Goal: Check status

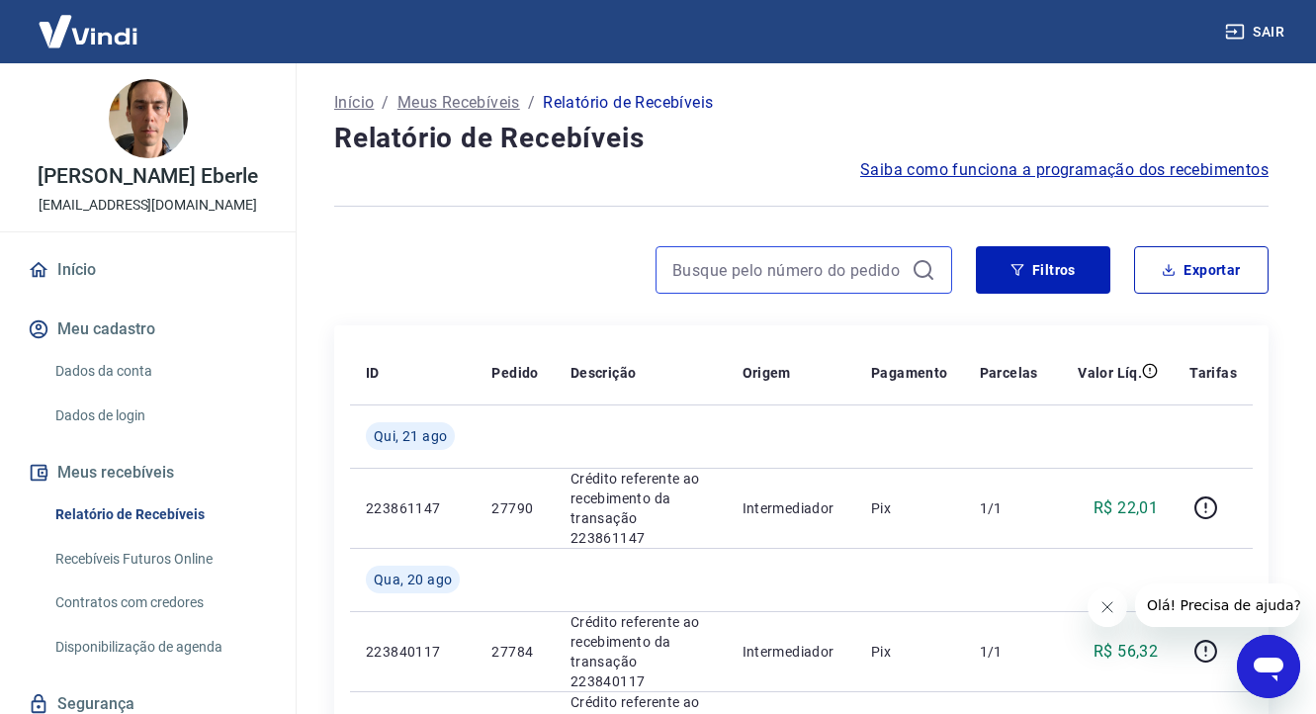
click at [754, 265] on input at bounding box center [788, 270] width 231 height 30
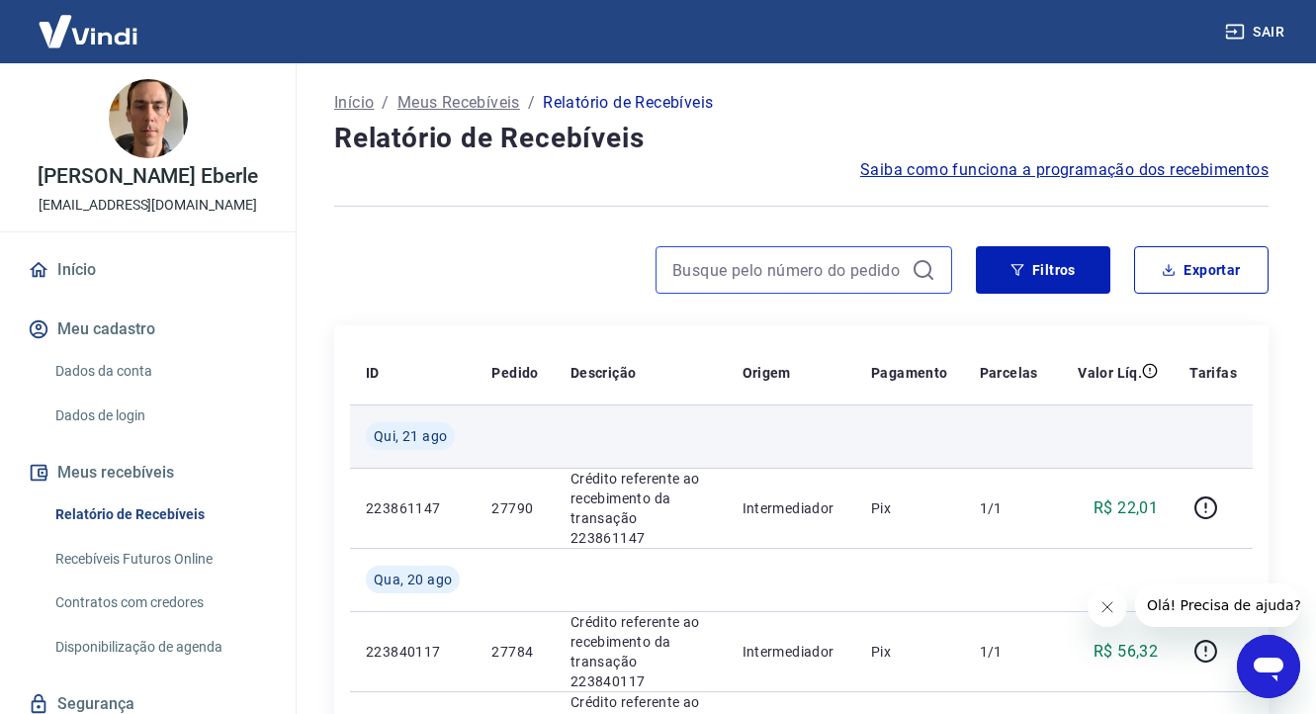
paste input "223797196"
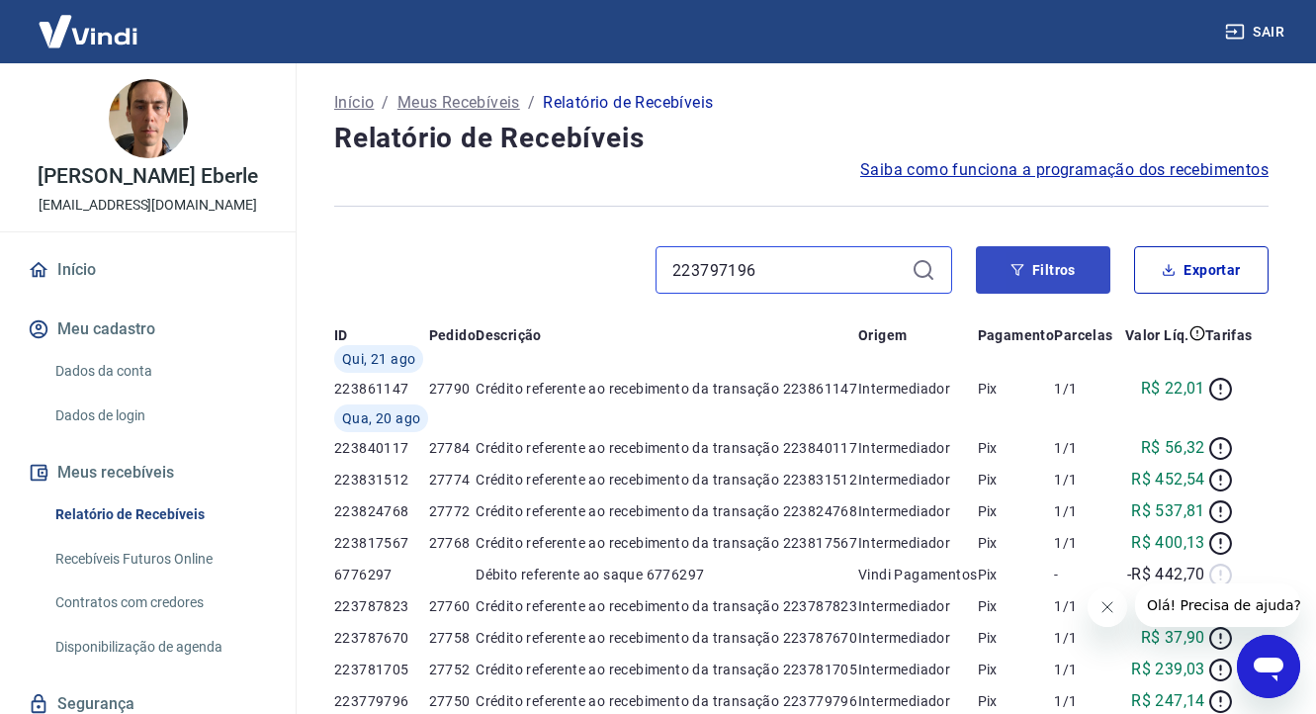
type input "223797196"
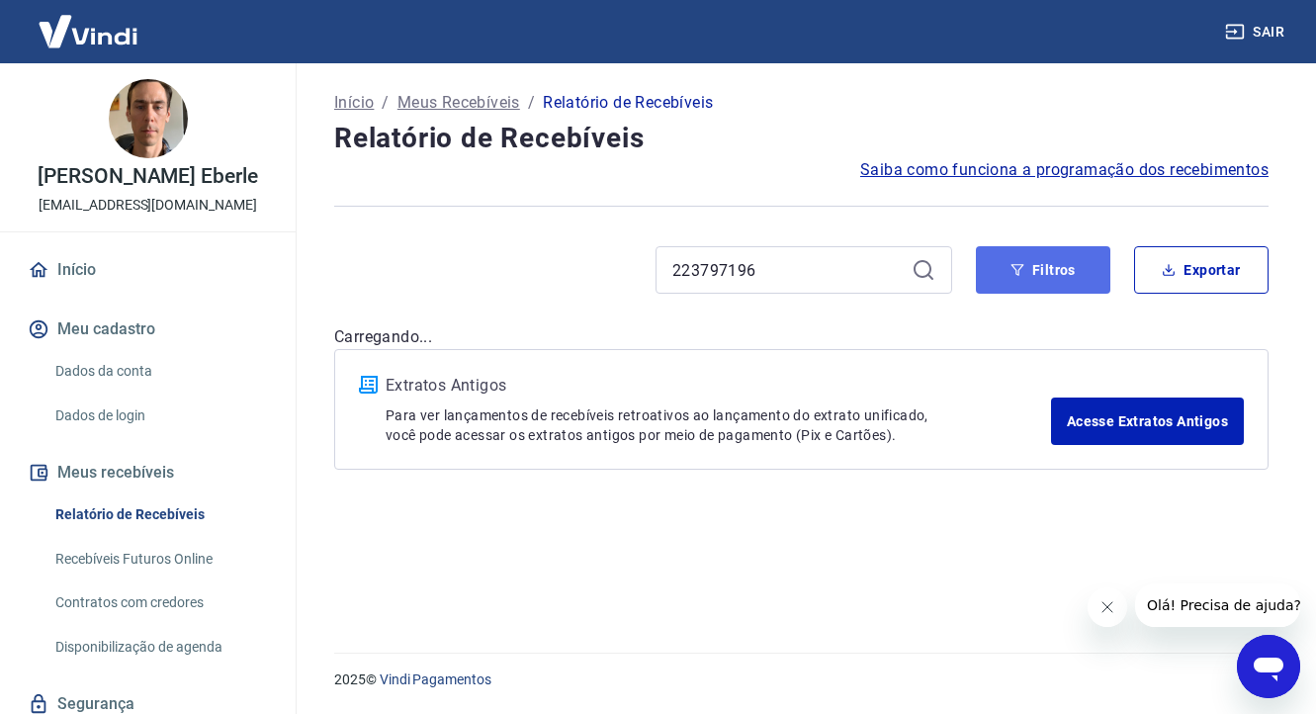
click at [1059, 278] on button "Filtros" at bounding box center [1043, 269] width 135 height 47
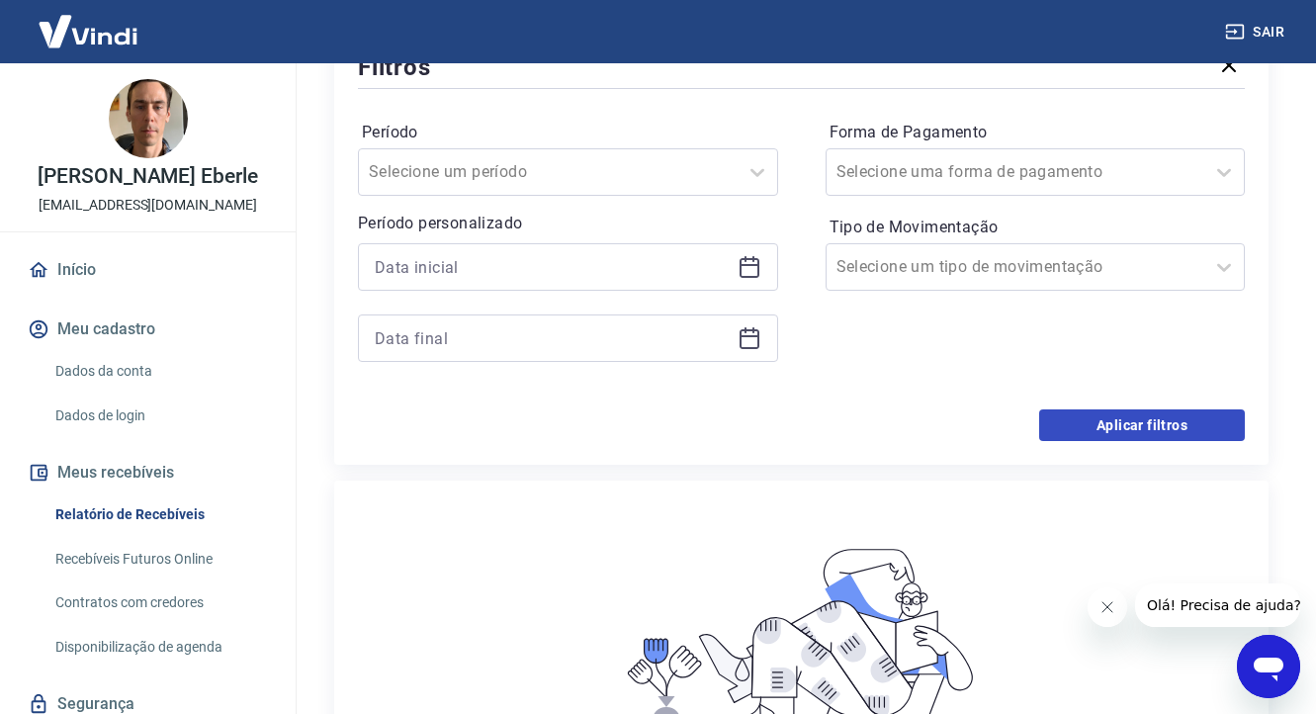
scroll to position [288, 0]
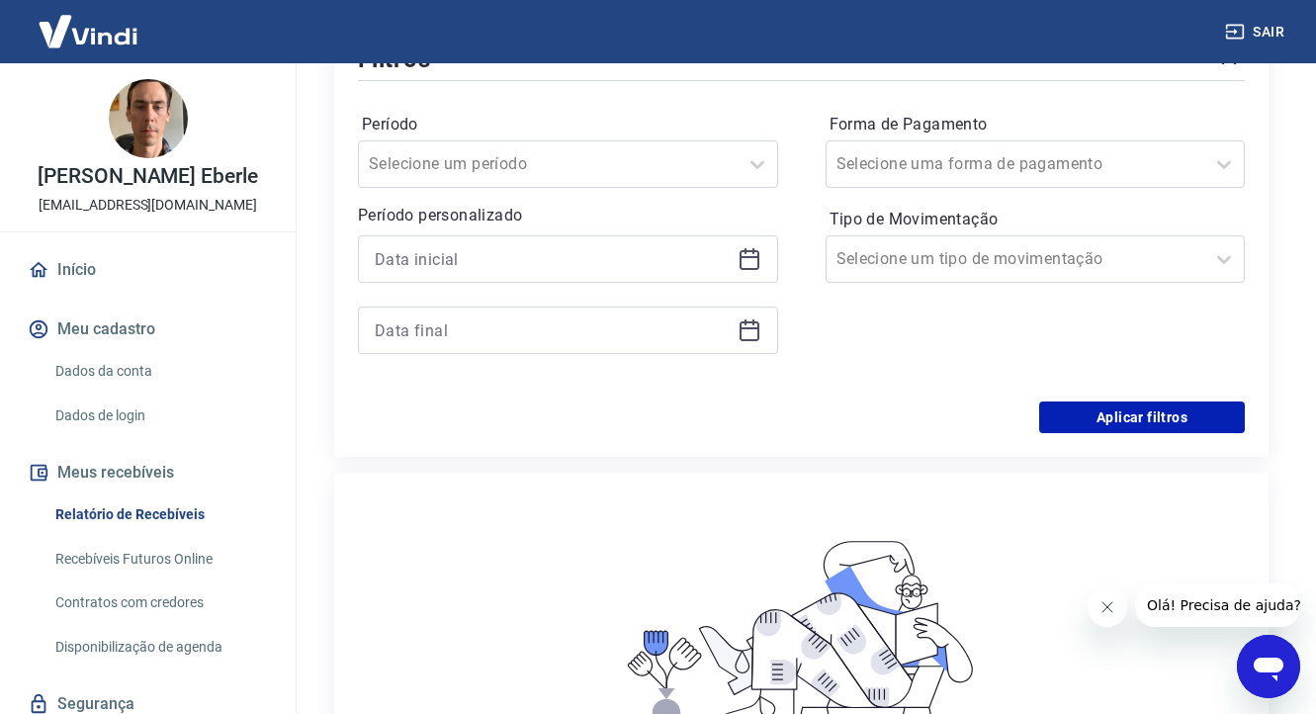
click at [1126, 438] on div "Filtros Período Selecione um período Período personalizado Forma de Pagamento S…" at bounding box center [801, 237] width 935 height 439
click at [1129, 426] on button "Aplicar filtros" at bounding box center [1142, 418] width 206 height 32
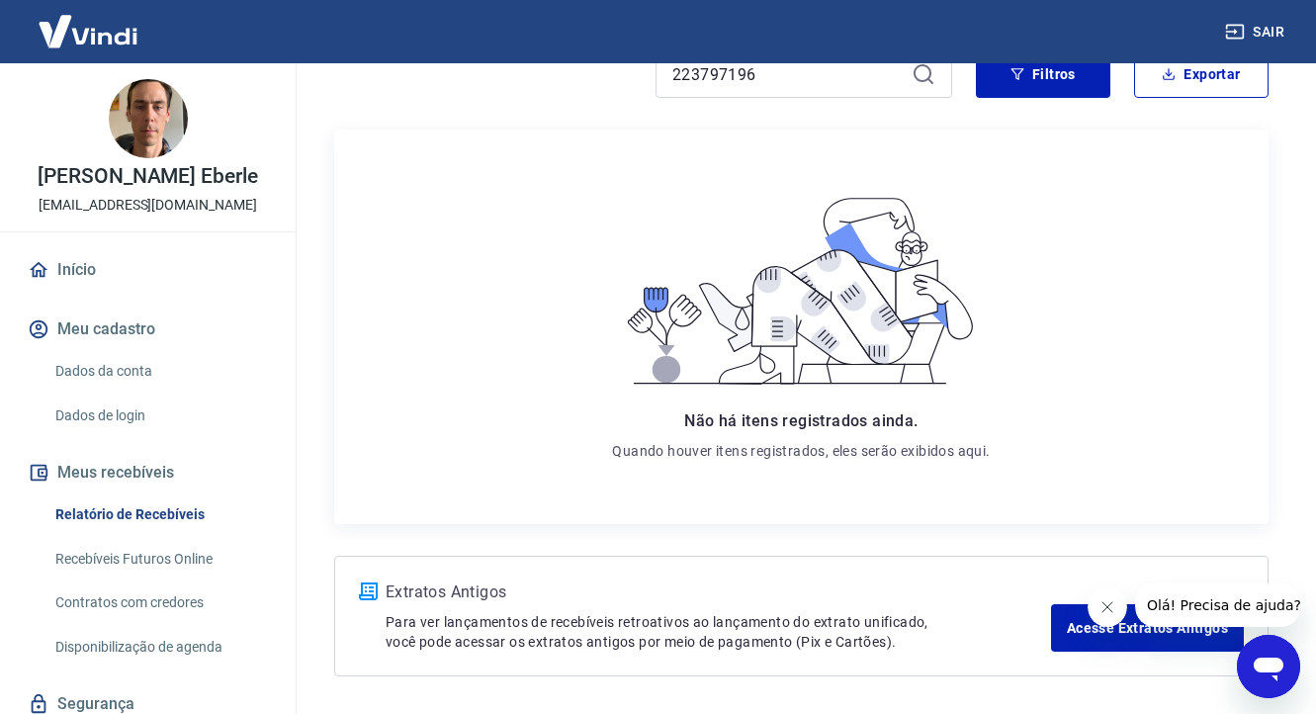
scroll to position [195, 0]
